Goal: Obtain resource: Obtain resource

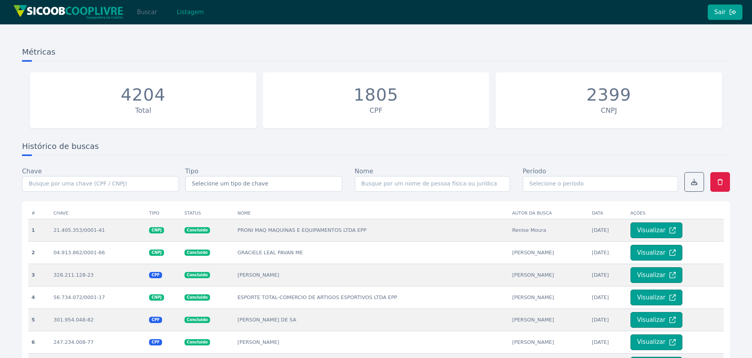
click at [147, 11] on button "Buscar" at bounding box center [146, 12] width 33 height 16
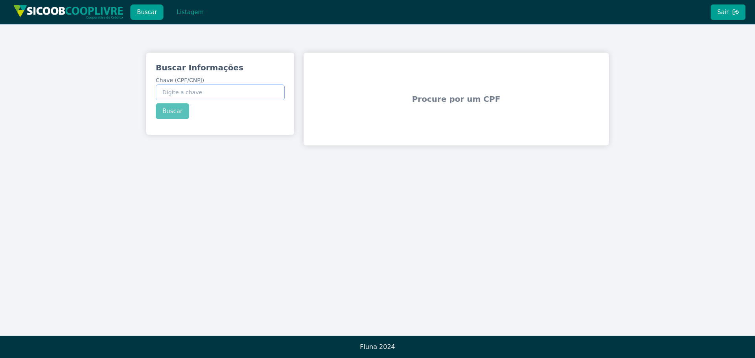
click at [219, 91] on input "Chave (CPF/CNPJ)" at bounding box center [220, 93] width 129 height 16
paste input "34.540.642/0001-03"
type input "34.540.642/0001-03"
click at [180, 114] on div "Buscar Informações Chave (CPF/CNPJ) 34.540.642/0001-03 Buscar" at bounding box center [220, 91] width 148 height 76
click at [180, 114] on button "Buscar" at bounding box center [172, 111] width 33 height 16
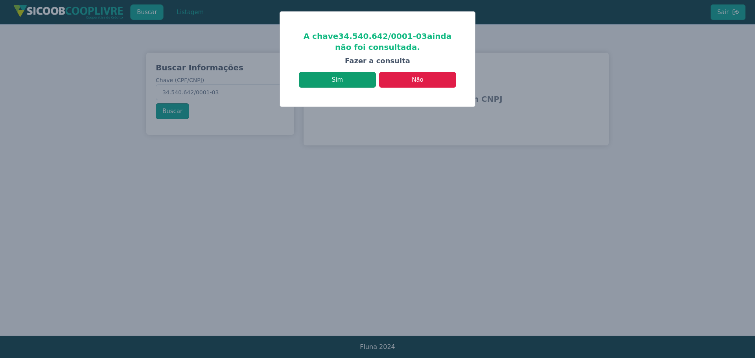
click at [349, 81] on button "Sim" at bounding box center [337, 80] width 77 height 16
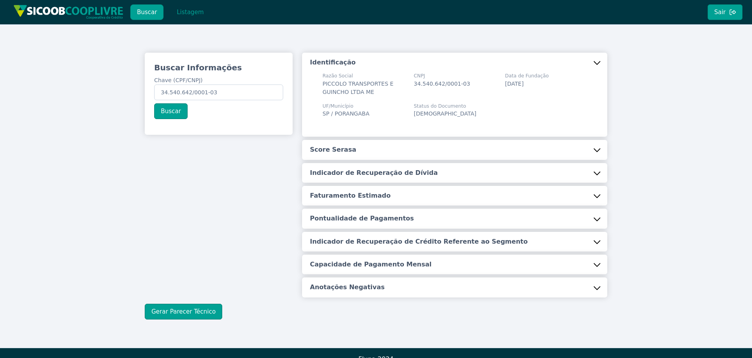
click at [340, 149] on h5 "Score Serasa" at bounding box center [333, 150] width 46 height 9
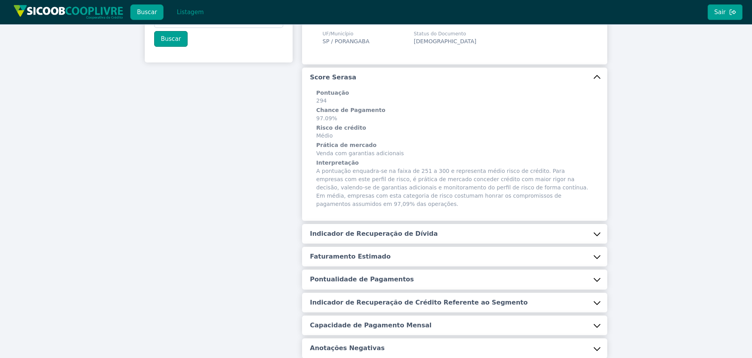
scroll to position [137, 0]
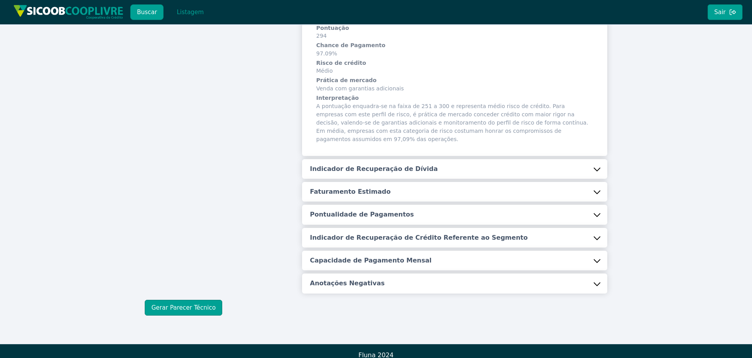
click at [342, 165] on h5 "Indicador de Recuperação de Dívida" at bounding box center [374, 169] width 128 height 9
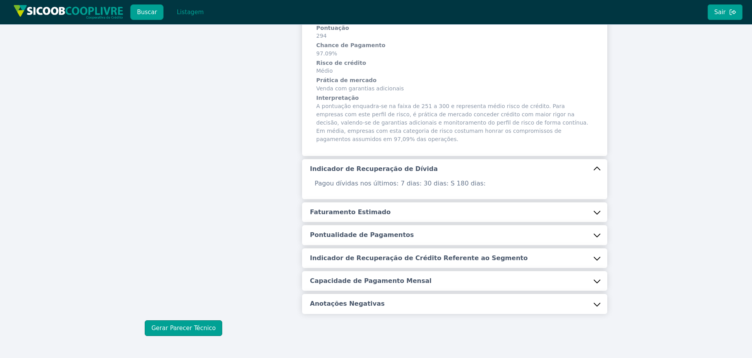
click at [339, 208] on h5 "Faturamento Estimado" at bounding box center [350, 212] width 81 height 9
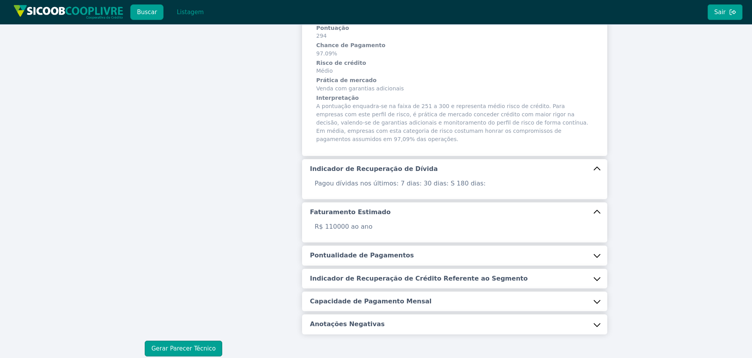
scroll to position [177, 0]
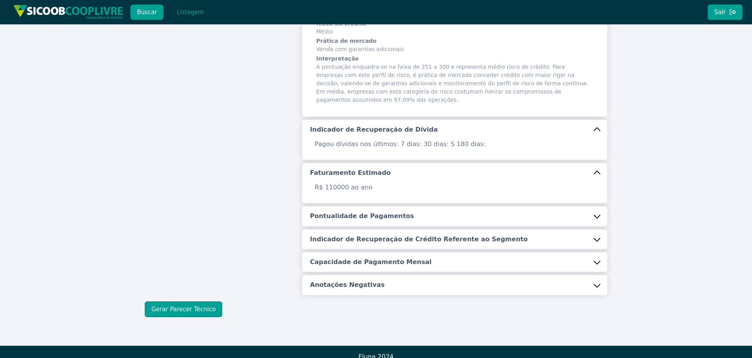
click at [357, 212] on h5 "Pontualidade de Pagamentos" at bounding box center [362, 216] width 104 height 9
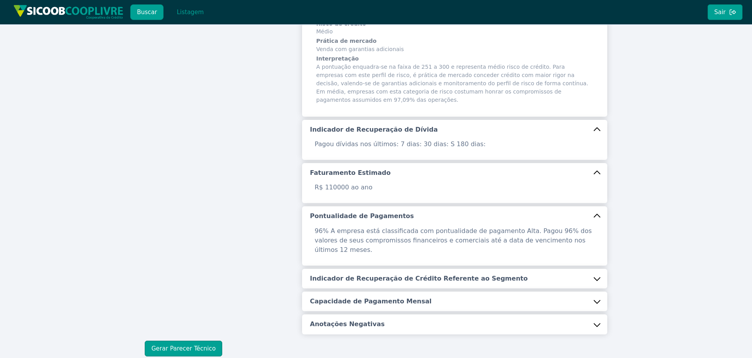
click at [345, 274] on h5 "Indicador de Recuperação de Crédito Referente ao Segmento" at bounding box center [419, 278] width 218 height 9
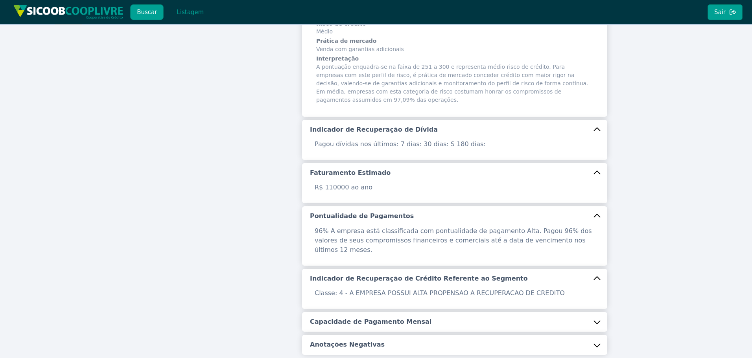
click at [354, 312] on button "Capacidade de Pagamento Mensal" at bounding box center [454, 322] width 305 height 20
click at [397, 356] on button "Anotações Negativas" at bounding box center [454, 366] width 305 height 20
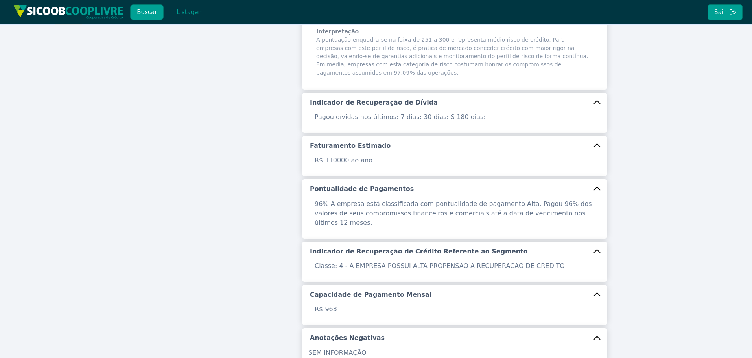
scroll to position [263, 0]
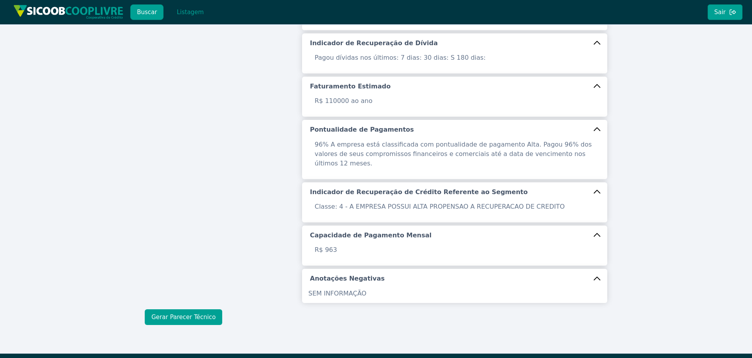
click at [182, 309] on button "Gerar Parecer Técnico" at bounding box center [183, 317] width 77 height 16
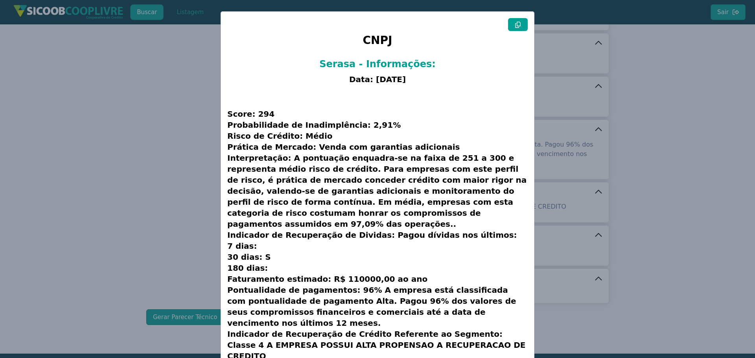
click at [520, 26] on button at bounding box center [518, 24] width 20 height 13
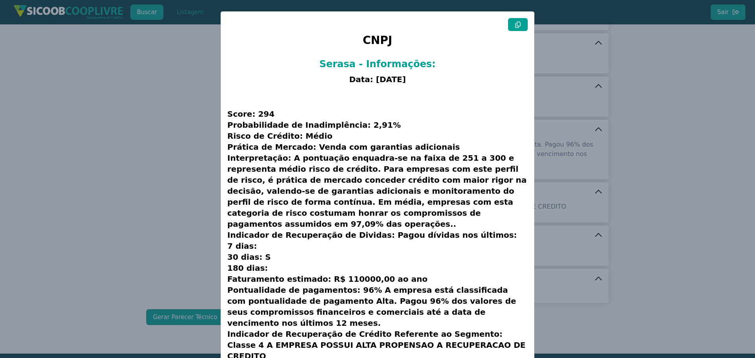
click at [520, 26] on button at bounding box center [518, 24] width 20 height 13
click at [191, 96] on modal-container "CNPJ Serasa - Informações: Data: [DATE] Score: 294 Probabilidade de Inadimplênc…" at bounding box center [377, 179] width 755 height 358
